Goal: Information Seeking & Learning: Learn about a topic

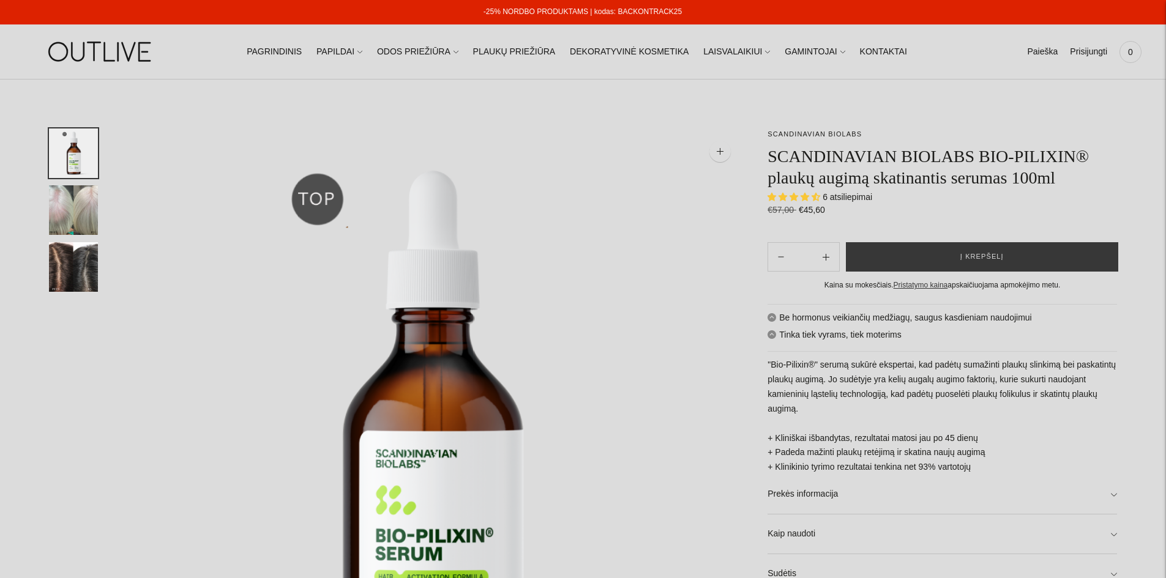
select select "**********"
click at [85, 210] on img "Translation missing: en.general.accessibility.image_thumbail" at bounding box center [73, 210] width 49 height 50
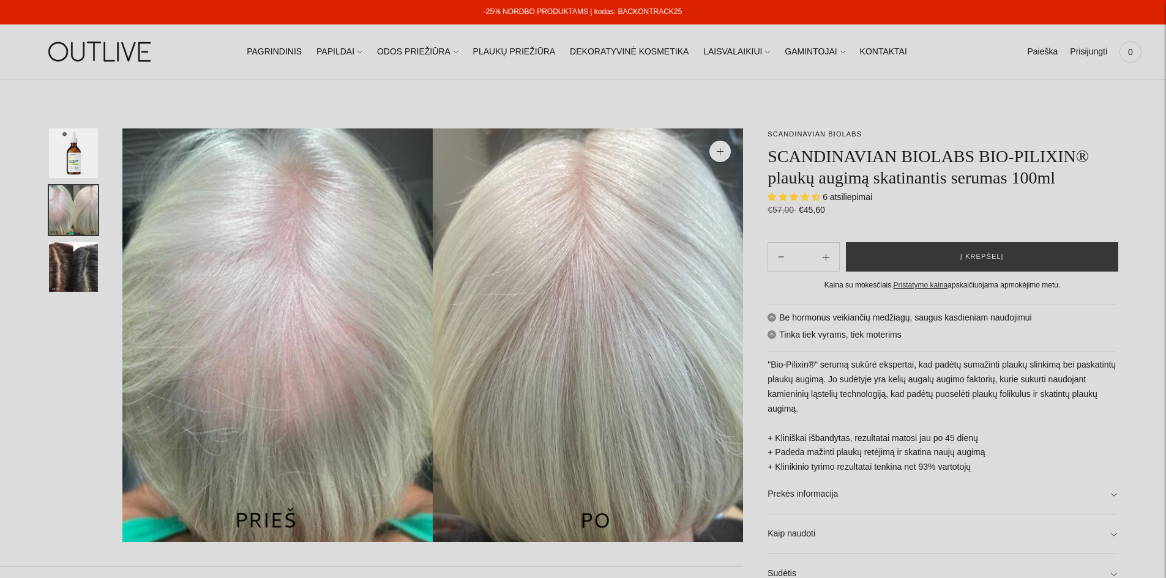
click at [80, 259] on img "Translation missing: en.general.accessibility.image_thumbail" at bounding box center [73, 267] width 49 height 50
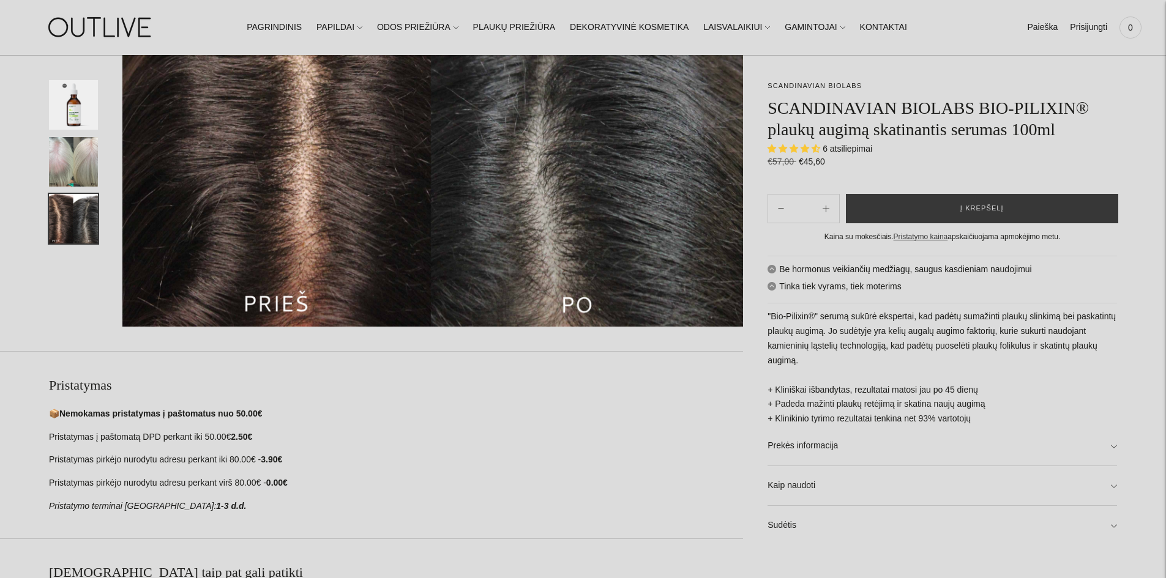
scroll to position [551, 0]
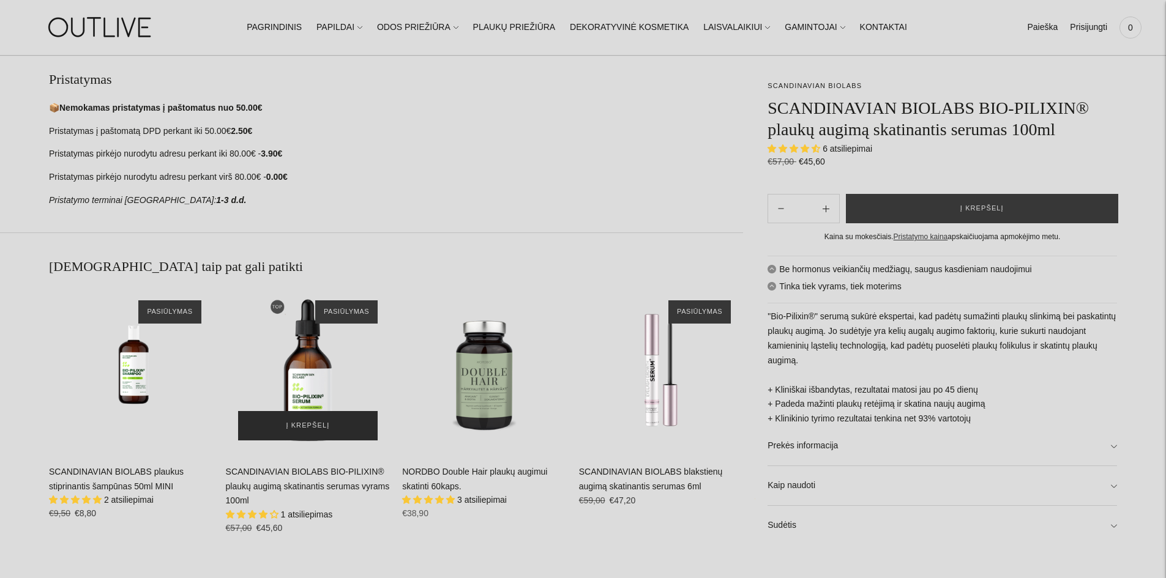
click at [315, 420] on span "Į krepšelį" at bounding box center [307, 426] width 43 height 12
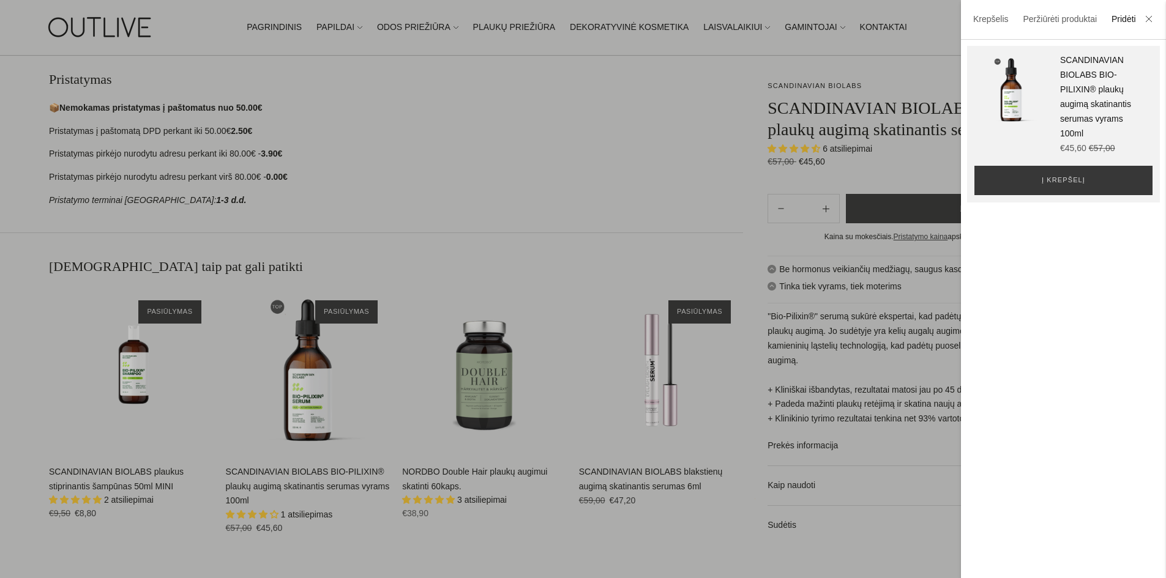
click at [1155, 18] on li at bounding box center [1149, 20] width 20 height 27
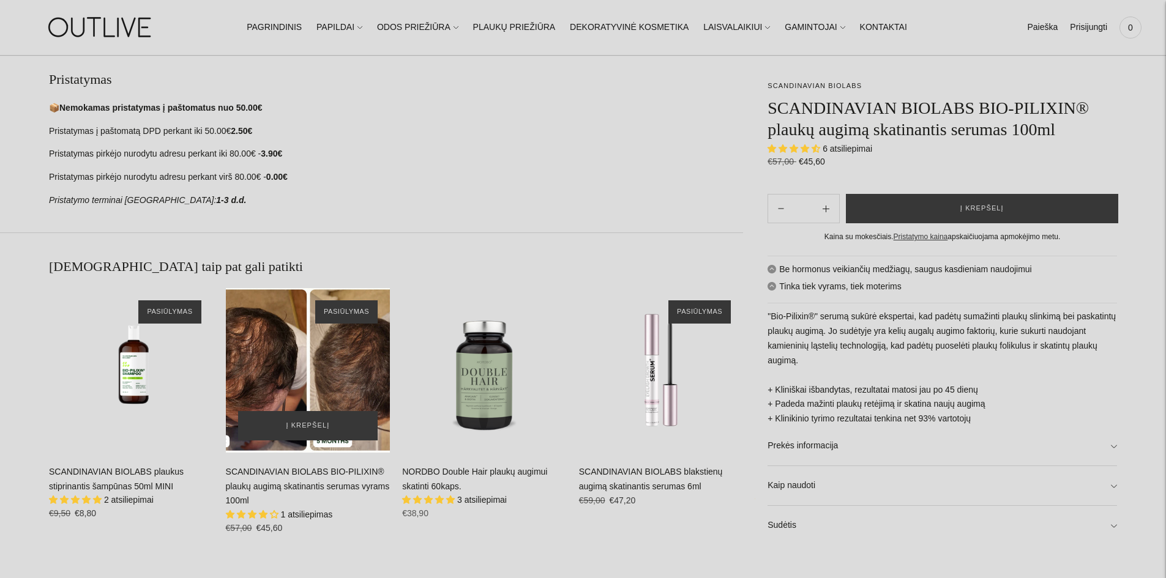
click at [312, 378] on div "SCANDINAVIAN BIOLABS BIO-PILIXIN® plaukų augimą skatinantis serumas vyrams 100m…" at bounding box center [308, 370] width 165 height 165
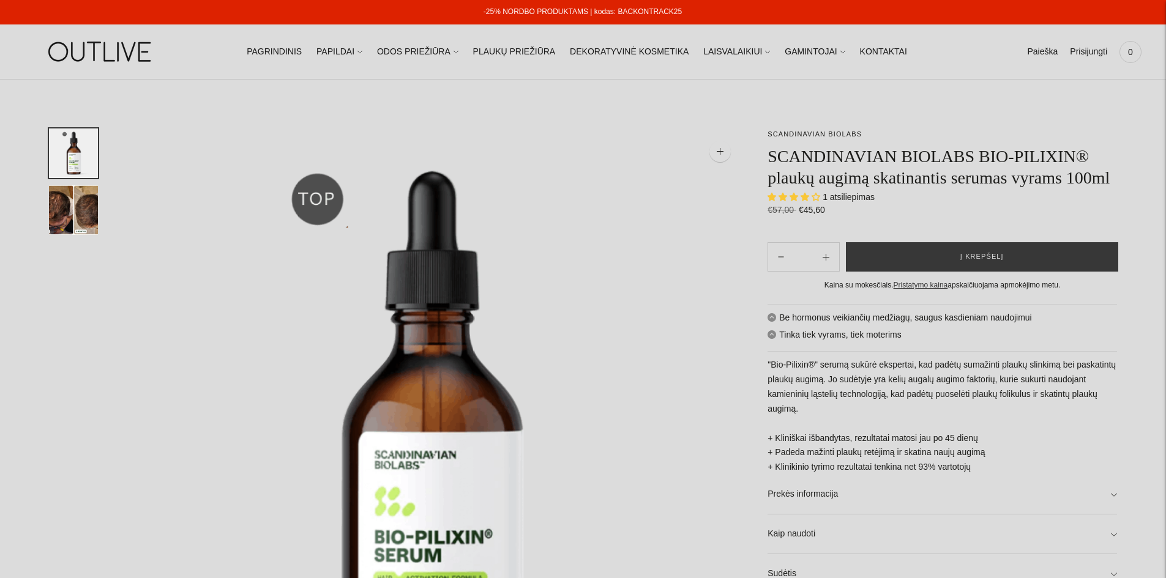
select select "**********"
click at [80, 211] on img "Translation missing: en.general.accessibility.image_thumbail" at bounding box center [73, 210] width 49 height 50
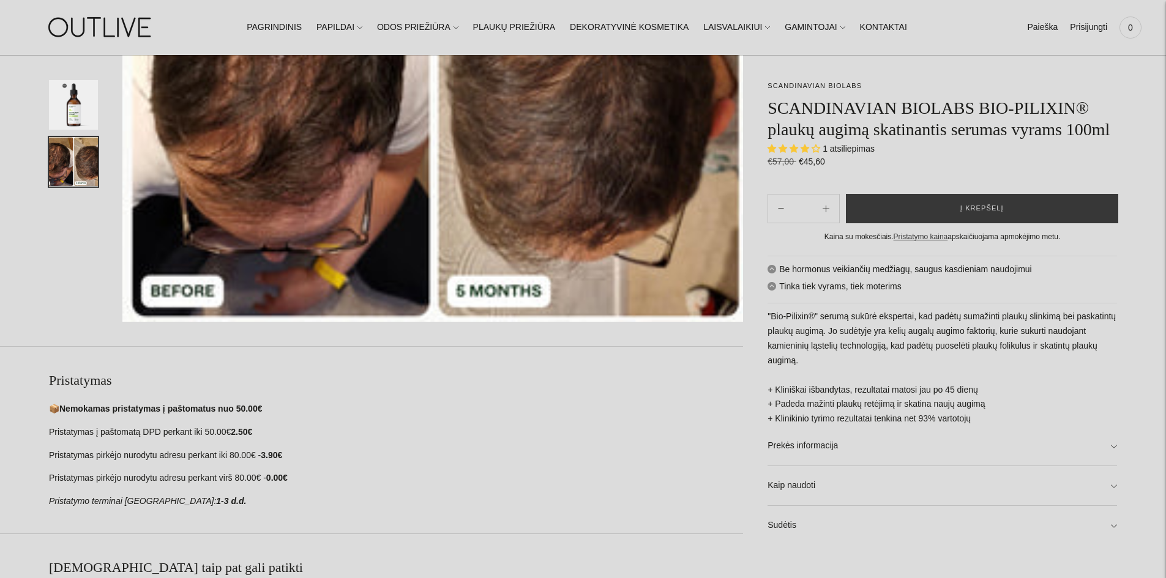
scroll to position [306, 0]
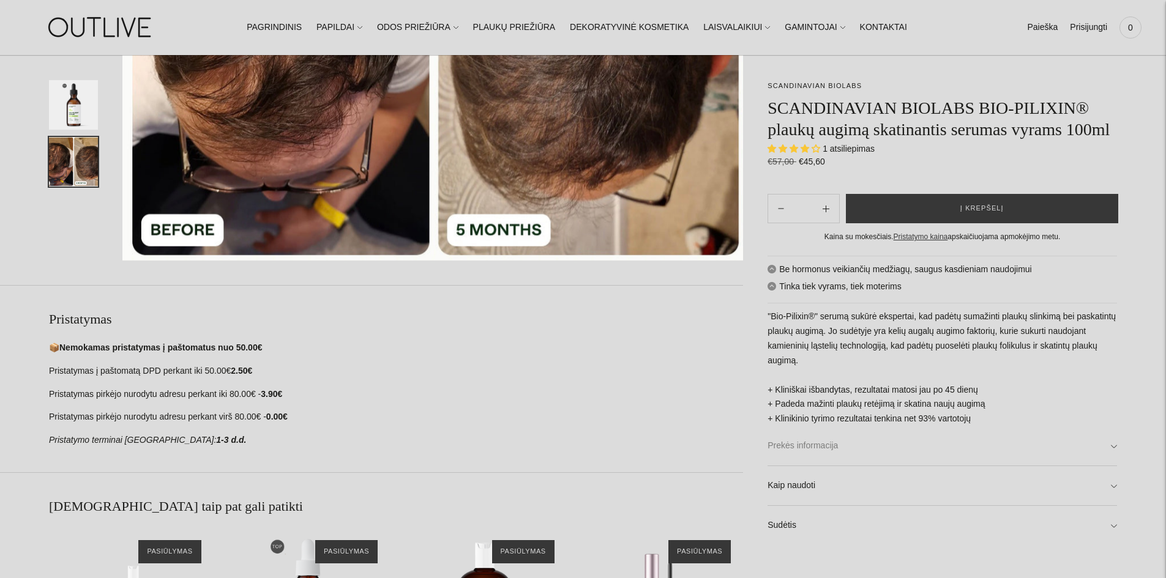
click at [890, 449] on link "Prekės informacija" at bounding box center [941, 446] width 349 height 39
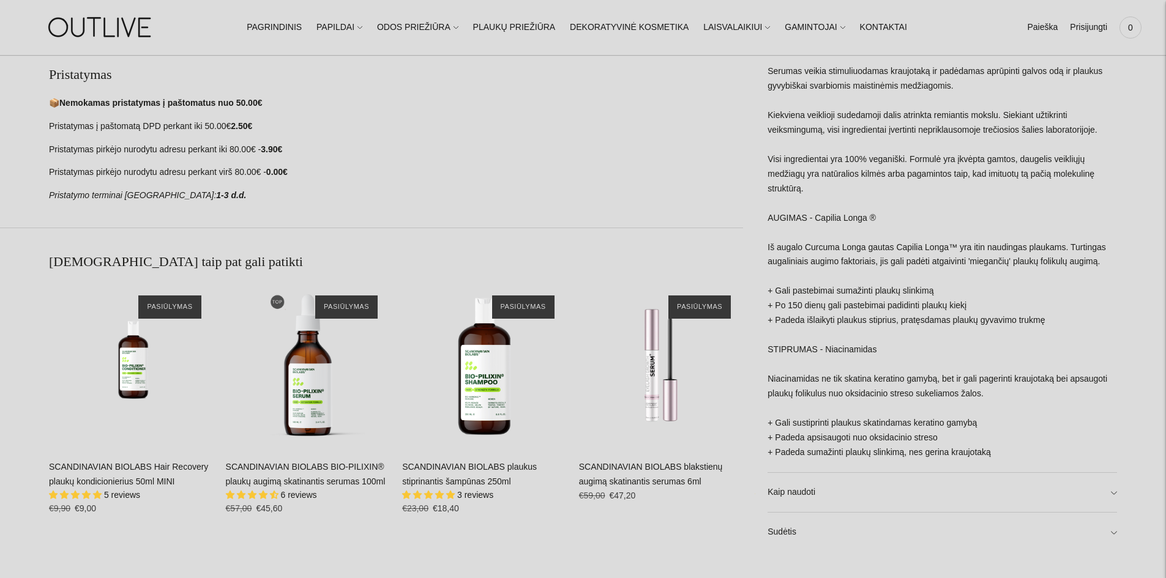
scroll to position [612, 0]
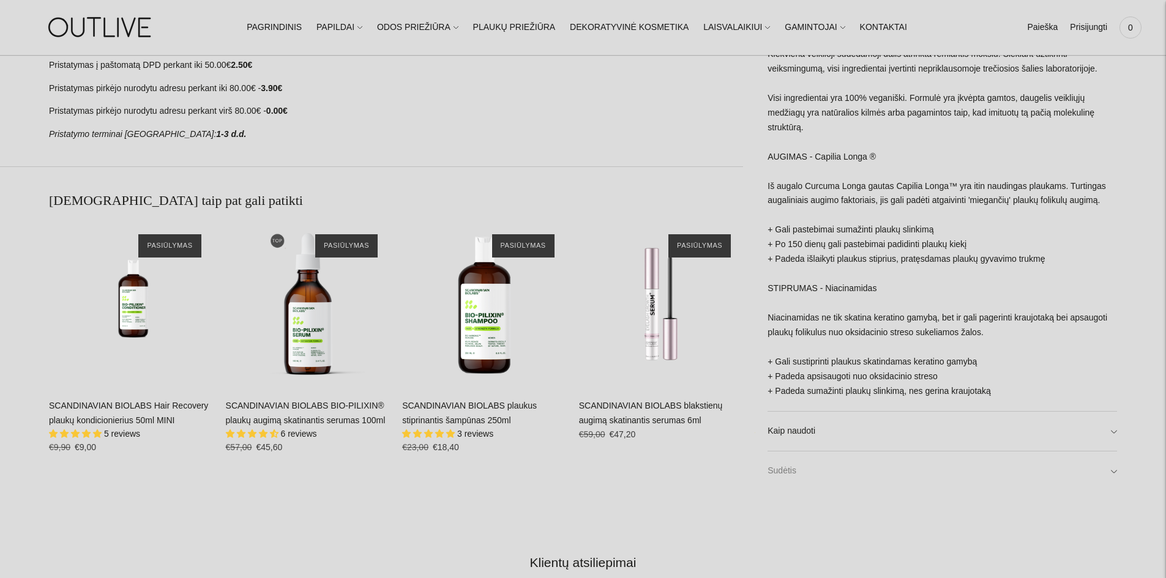
click at [841, 471] on link "Sudėtis" at bounding box center [941, 470] width 349 height 39
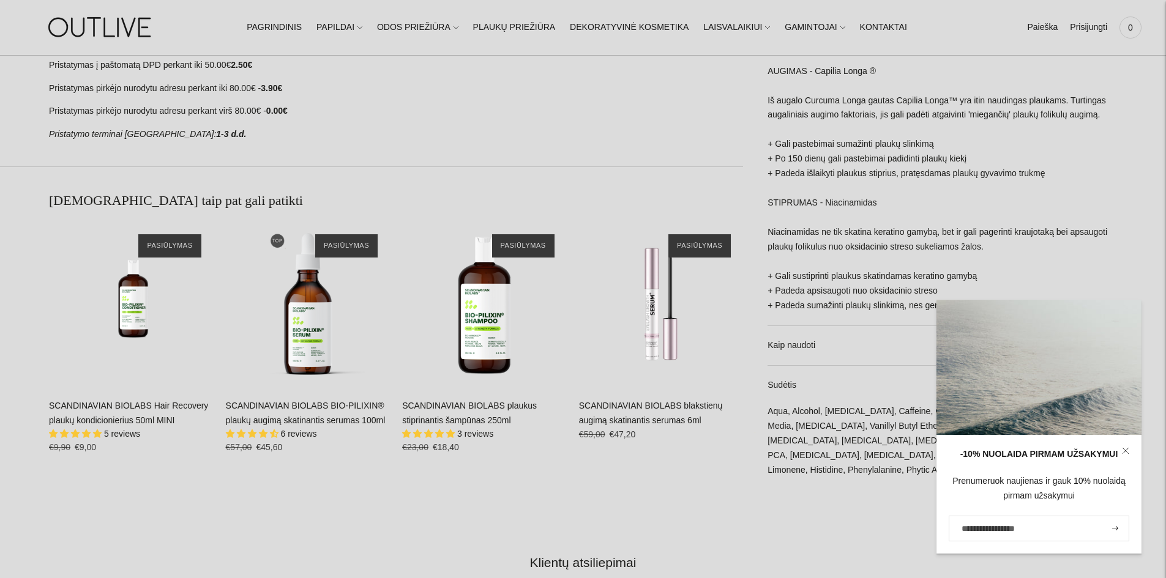
click at [850, 521] on div "SCANDINAVIAN BIOLABS SCANDINAVIAN BIOLABS BIO-PILIXIN® plaukų augimą skatinanti…" at bounding box center [583, 173] width 1166 height 1312
click at [1128, 450] on icon at bounding box center [1125, 450] width 7 height 7
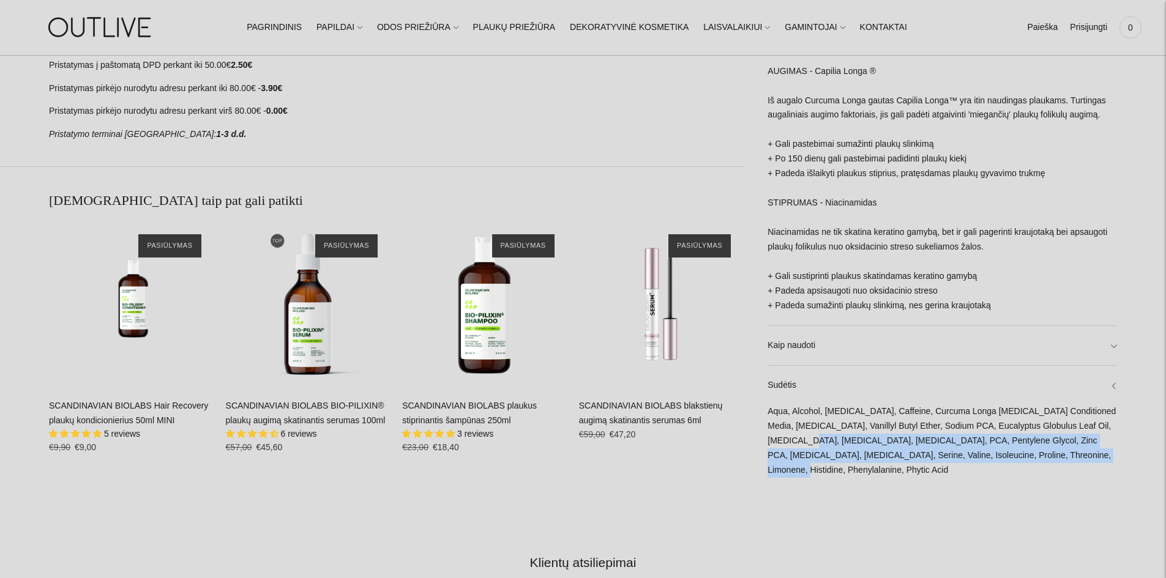
drag, startPoint x: 1047, startPoint y: 472, endPoint x: 763, endPoint y: 428, distance: 288.0
click at [763, 428] on div "**********" at bounding box center [930, 4] width 374 height 974
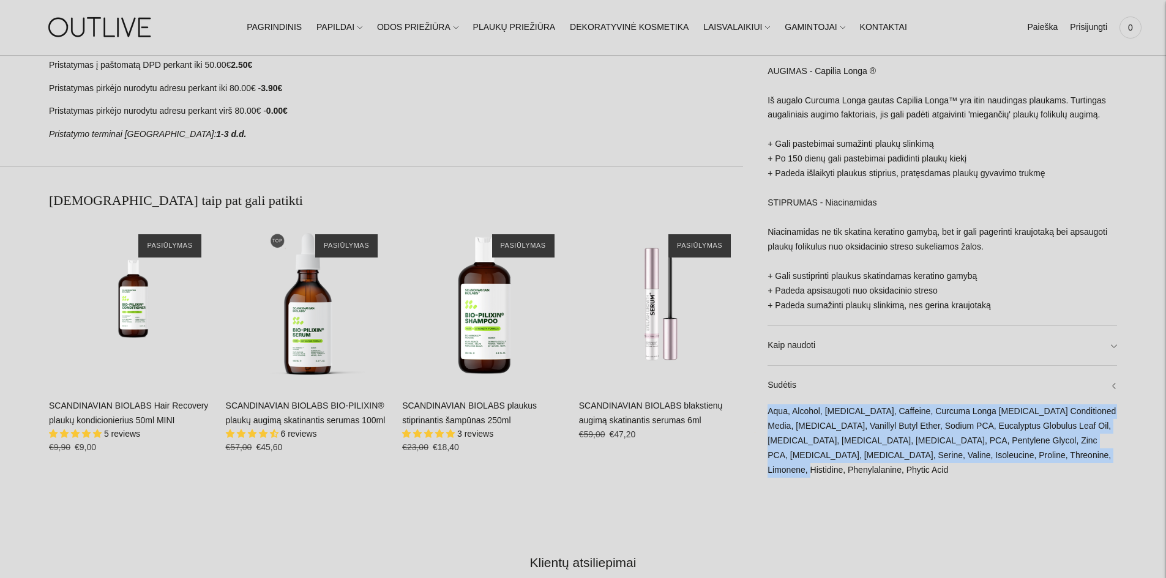
drag, startPoint x: 770, startPoint y: 427, endPoint x: 1089, endPoint y: 489, distance: 325.5
click at [1089, 489] on div "Aqua, Alcohol, [MEDICAL_DATA], Caffeine, Curcuma Longa [MEDICAL_DATA] Condition…" at bounding box center [941, 448] width 349 height 86
copy div "Aqua, Alcohol, [MEDICAL_DATA], Caffeine, Curcuma Longa [MEDICAL_DATA] Condition…"
